Goal: Task Accomplishment & Management: Complete application form

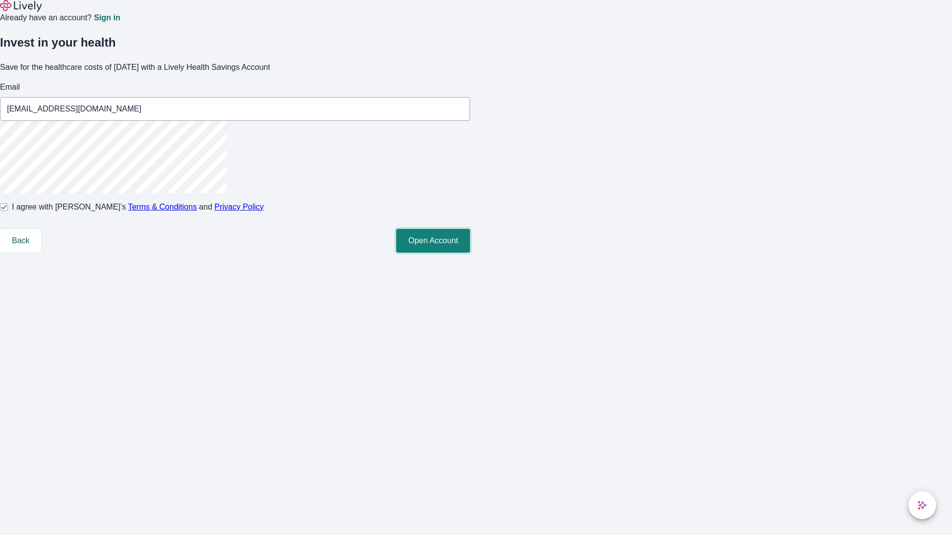
click at [470, 253] on button "Open Account" at bounding box center [433, 241] width 74 height 24
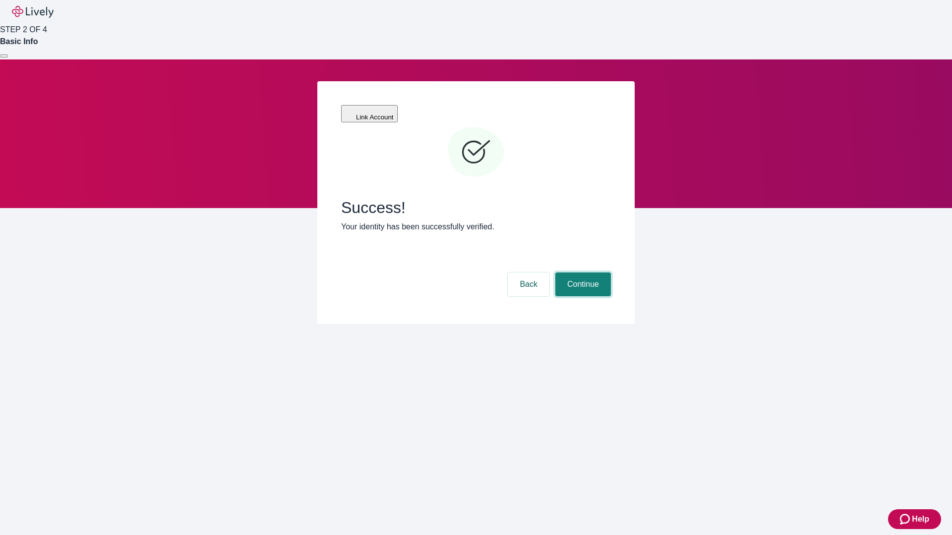
click at [581, 273] on button "Continue" at bounding box center [583, 285] width 56 height 24
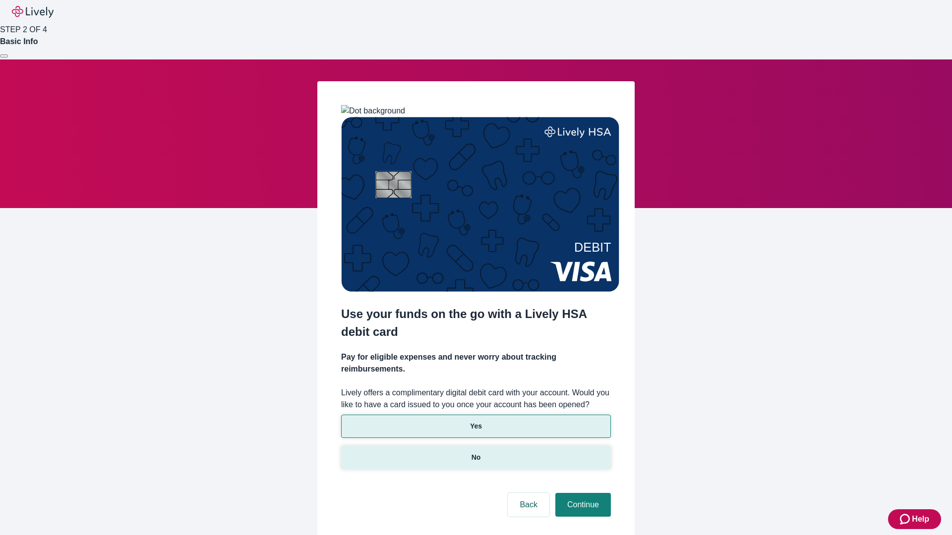
click at [475, 452] on p "No" at bounding box center [475, 457] width 9 height 10
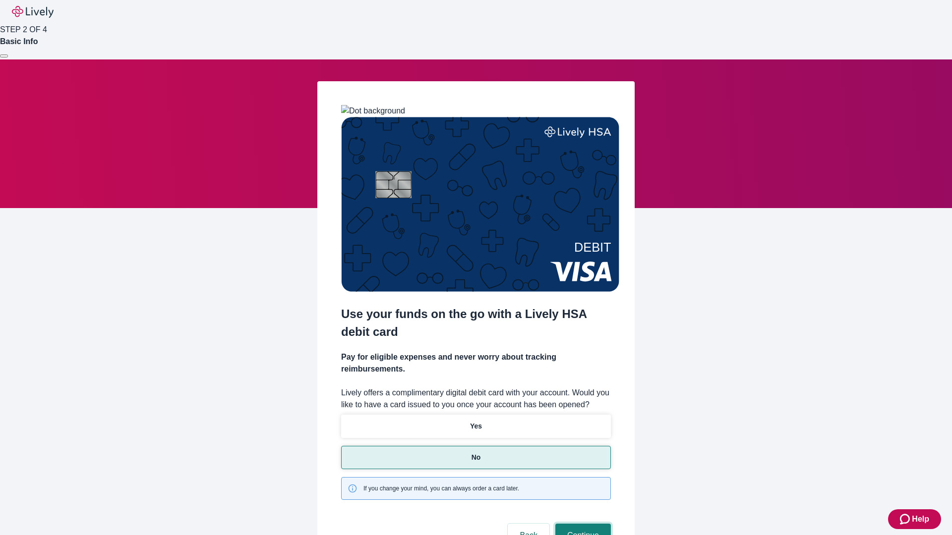
click at [581, 524] on button "Continue" at bounding box center [583, 536] width 56 height 24
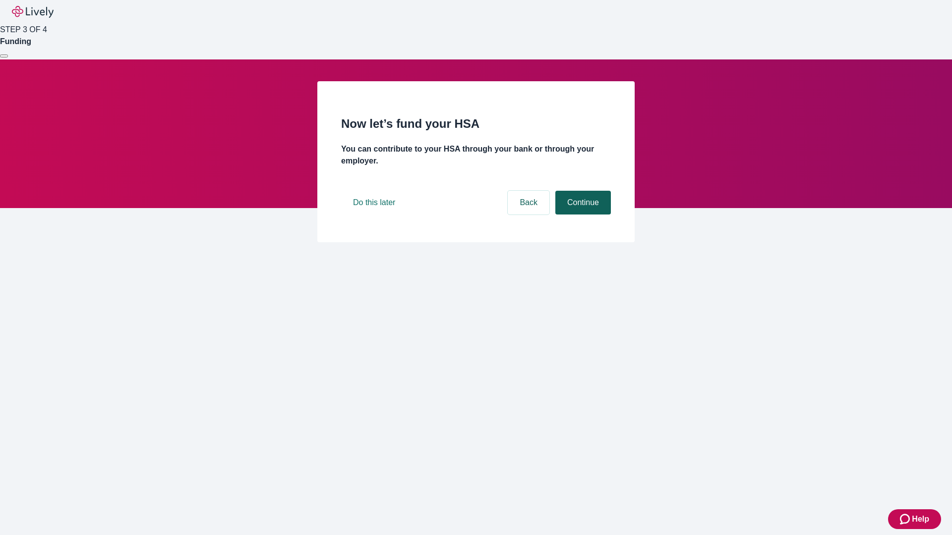
click at [581, 215] on button "Continue" at bounding box center [583, 203] width 56 height 24
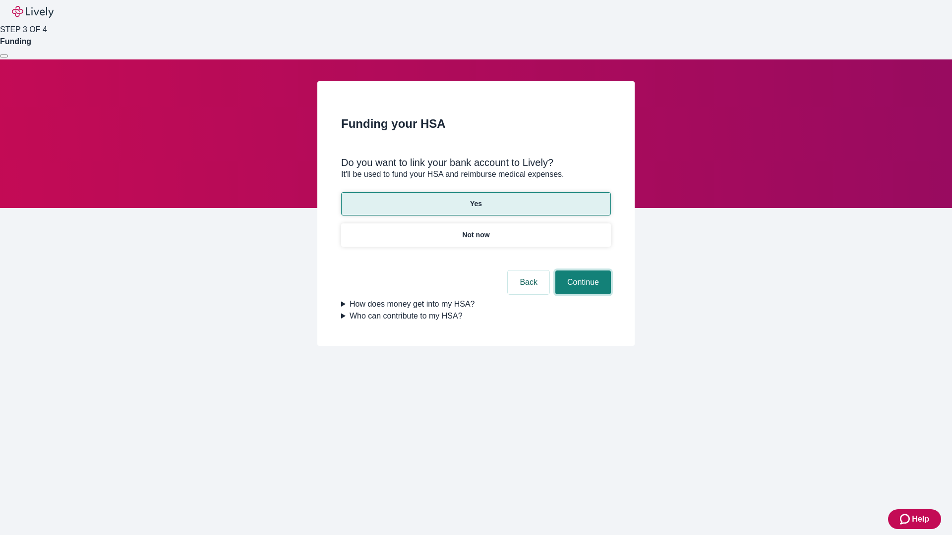
click at [581, 271] on button "Continue" at bounding box center [583, 283] width 56 height 24
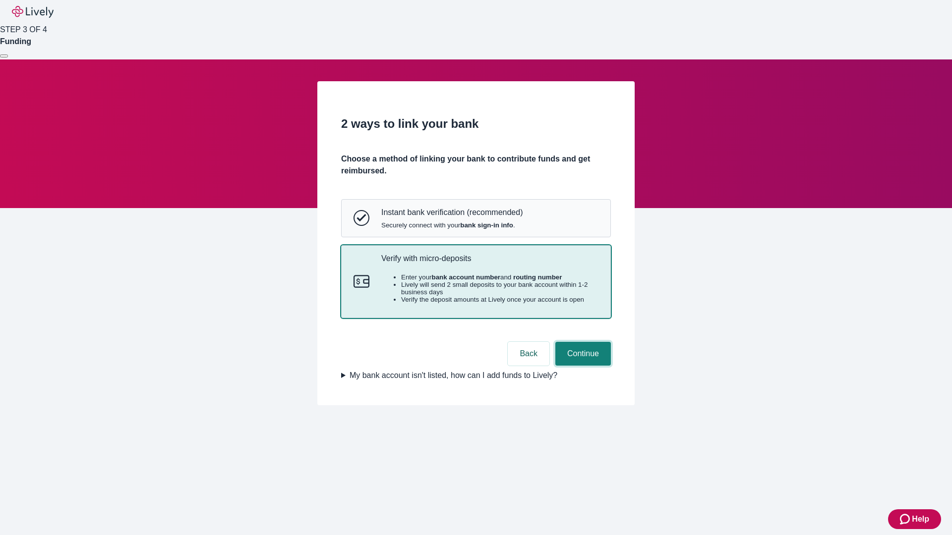
click at [581, 366] on button "Continue" at bounding box center [583, 354] width 56 height 24
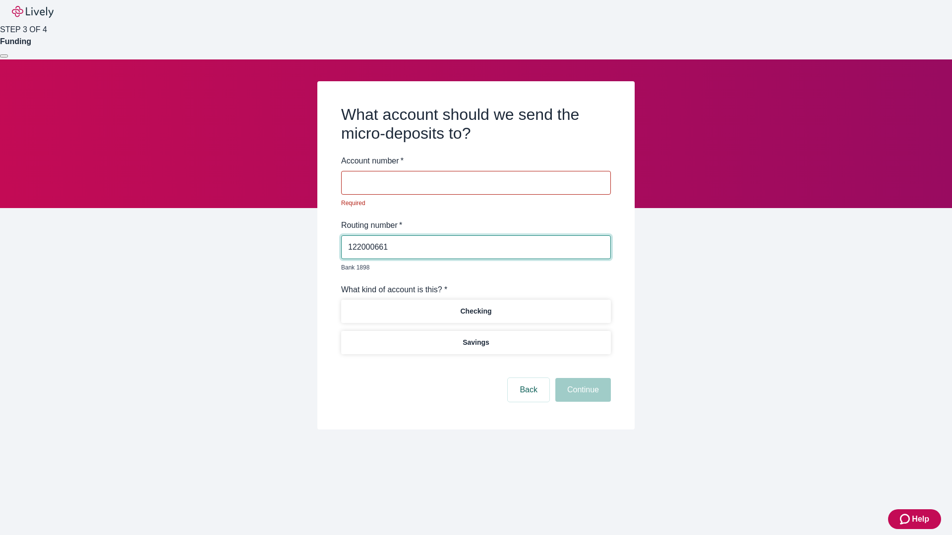
type input "122000661"
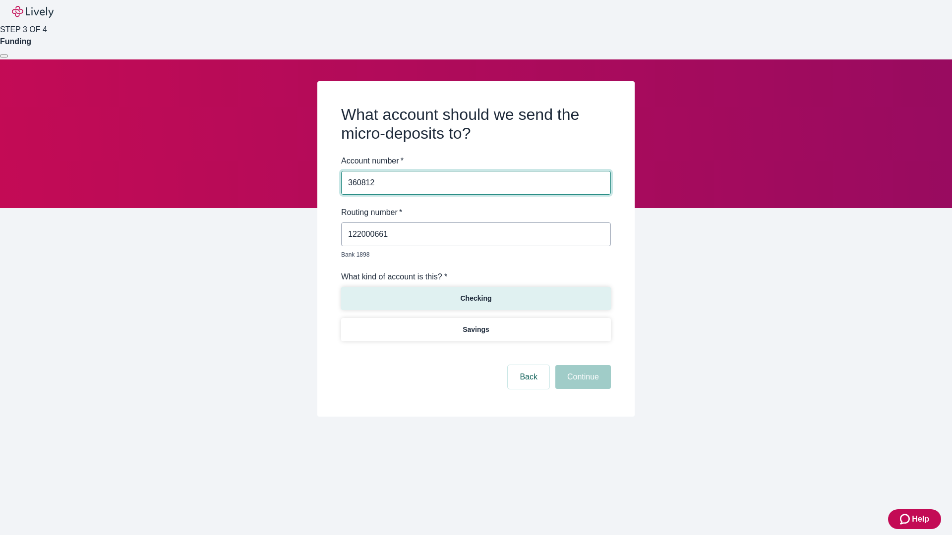
type input "360812"
click at [475, 293] on p "Checking" at bounding box center [475, 298] width 31 height 10
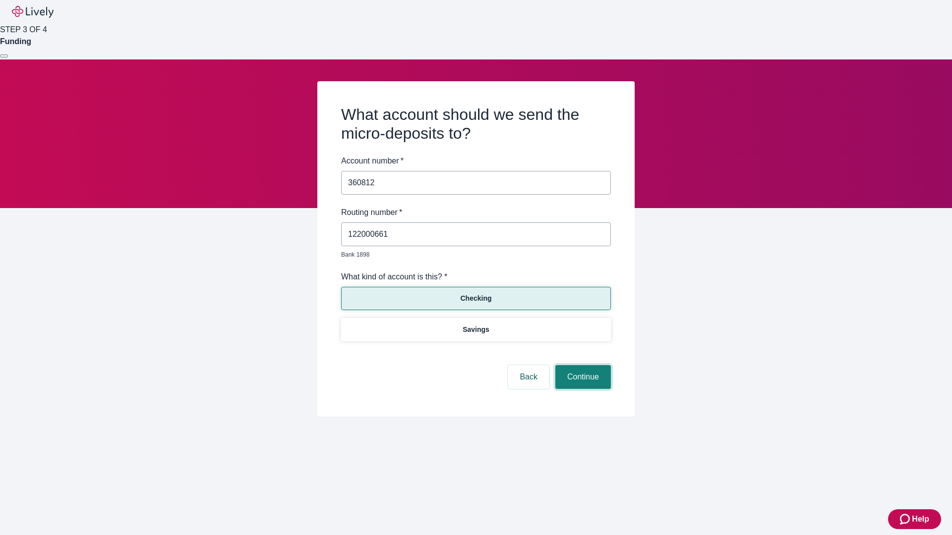
click at [581, 366] on button "Continue" at bounding box center [583, 377] width 56 height 24
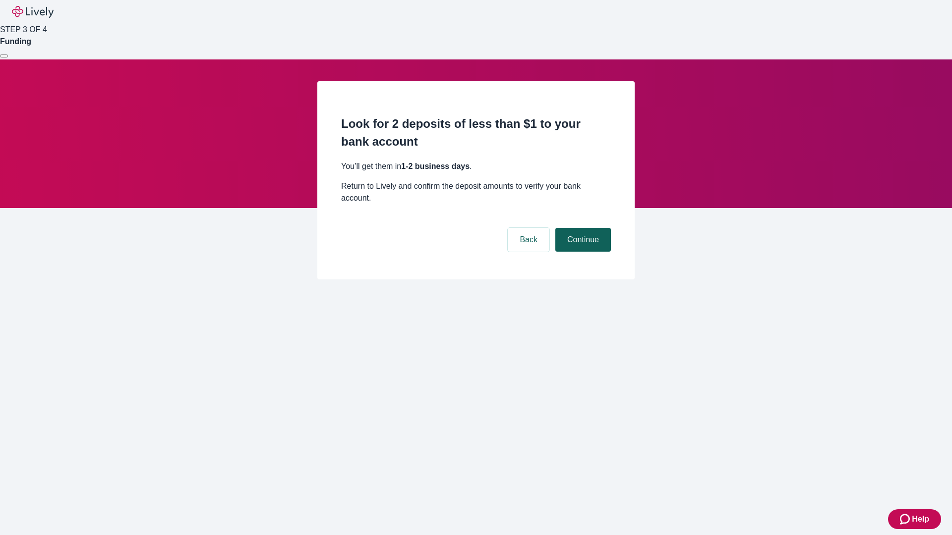
click at [581, 228] on button "Continue" at bounding box center [583, 240] width 56 height 24
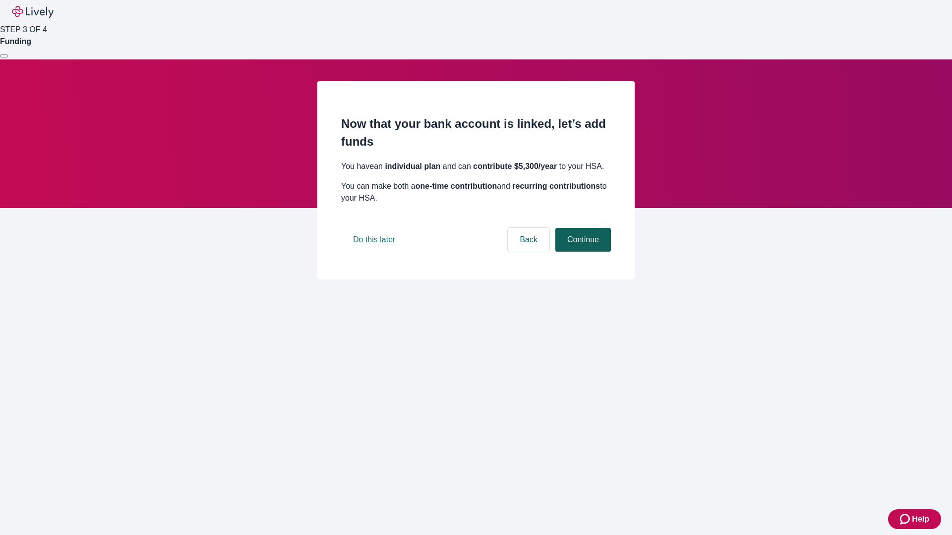
click at [581, 252] on button "Continue" at bounding box center [583, 240] width 56 height 24
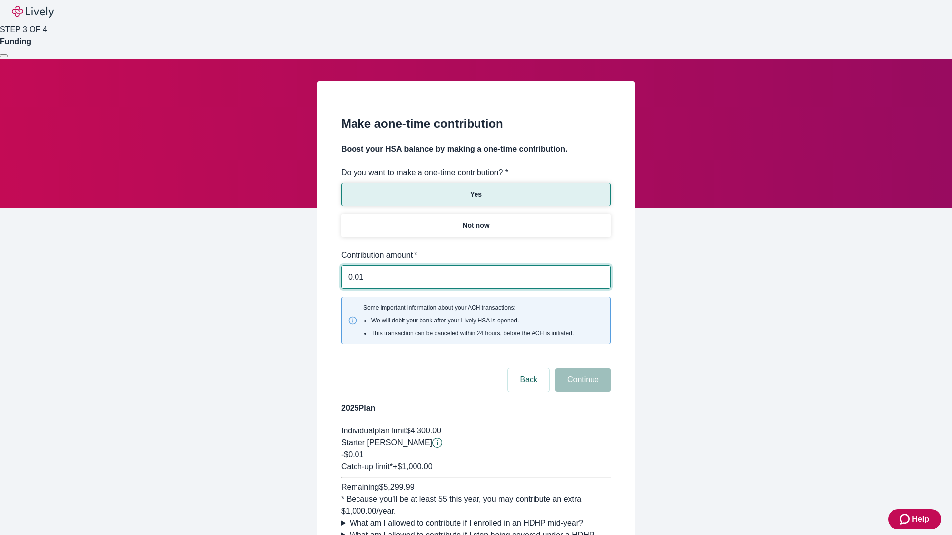
type input "0.01"
click at [581, 368] on button "Continue" at bounding box center [583, 380] width 56 height 24
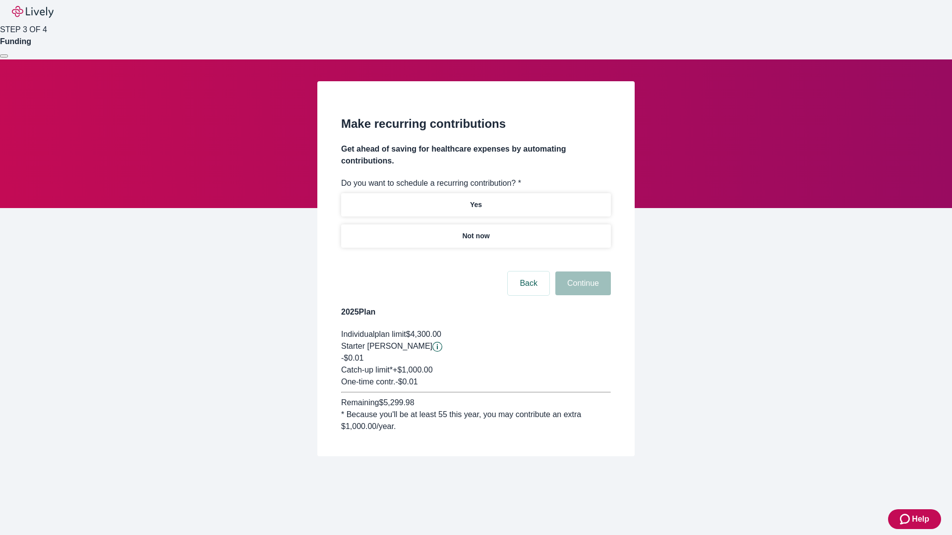
click at [475, 231] on p "Not now" at bounding box center [475, 236] width 27 height 10
click at [581, 272] on button "Continue" at bounding box center [583, 284] width 56 height 24
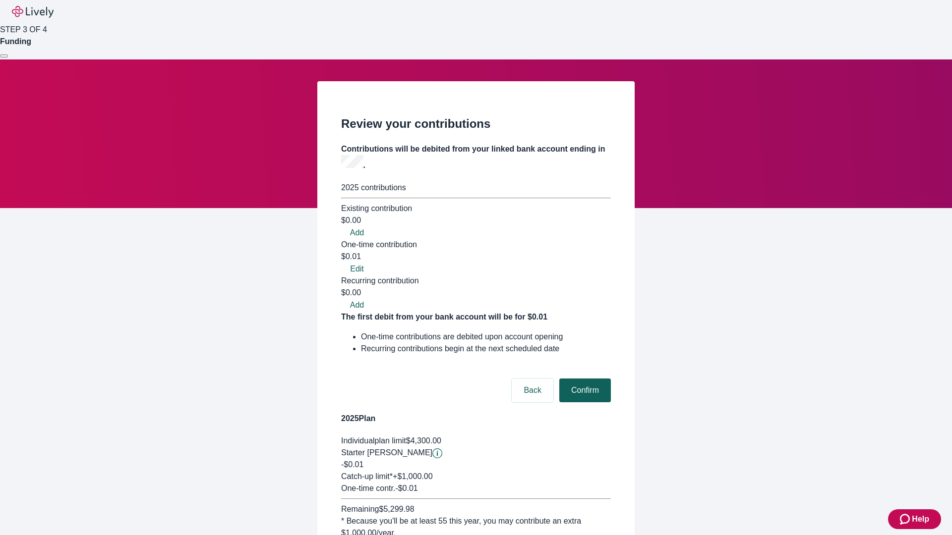
click at [583, 379] on button "Confirm" at bounding box center [585, 391] width 52 height 24
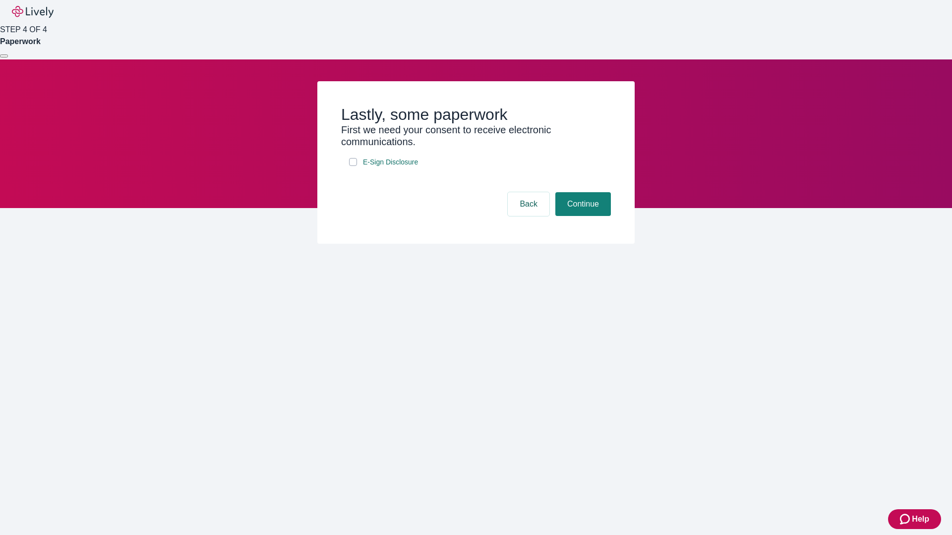
click at [353, 166] on input "E-Sign Disclosure" at bounding box center [353, 162] width 8 height 8
checkbox input "true"
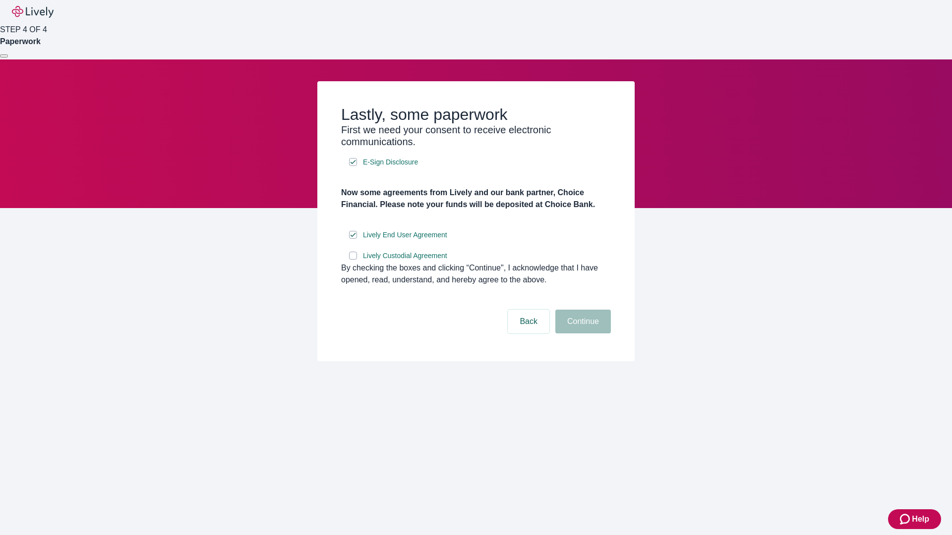
click at [353, 260] on input "Lively Custodial Agreement" at bounding box center [353, 256] width 8 height 8
checkbox input "true"
click at [581, 334] on button "Continue" at bounding box center [583, 322] width 56 height 24
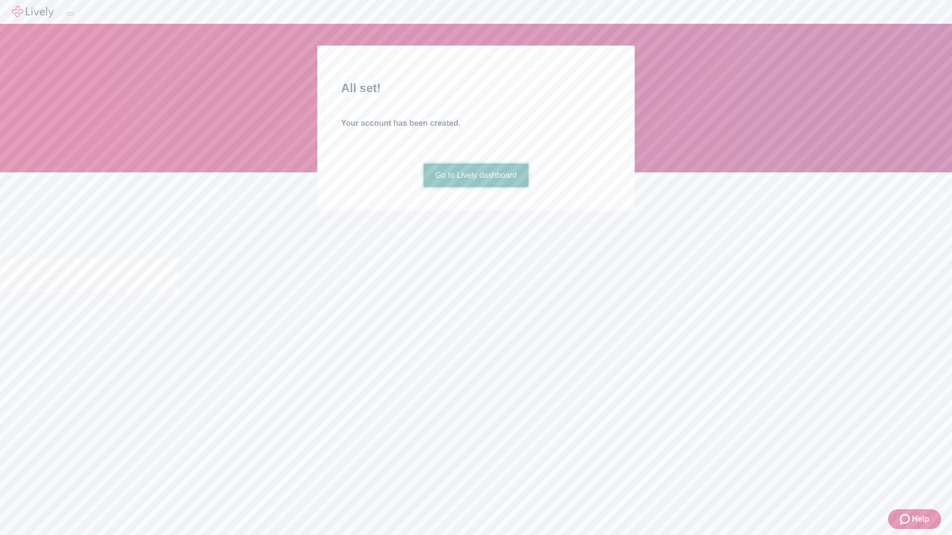
click at [475, 187] on link "Go to Lively dashboard" at bounding box center [476, 176] width 106 height 24
